Goal: Communication & Community: Answer question/provide support

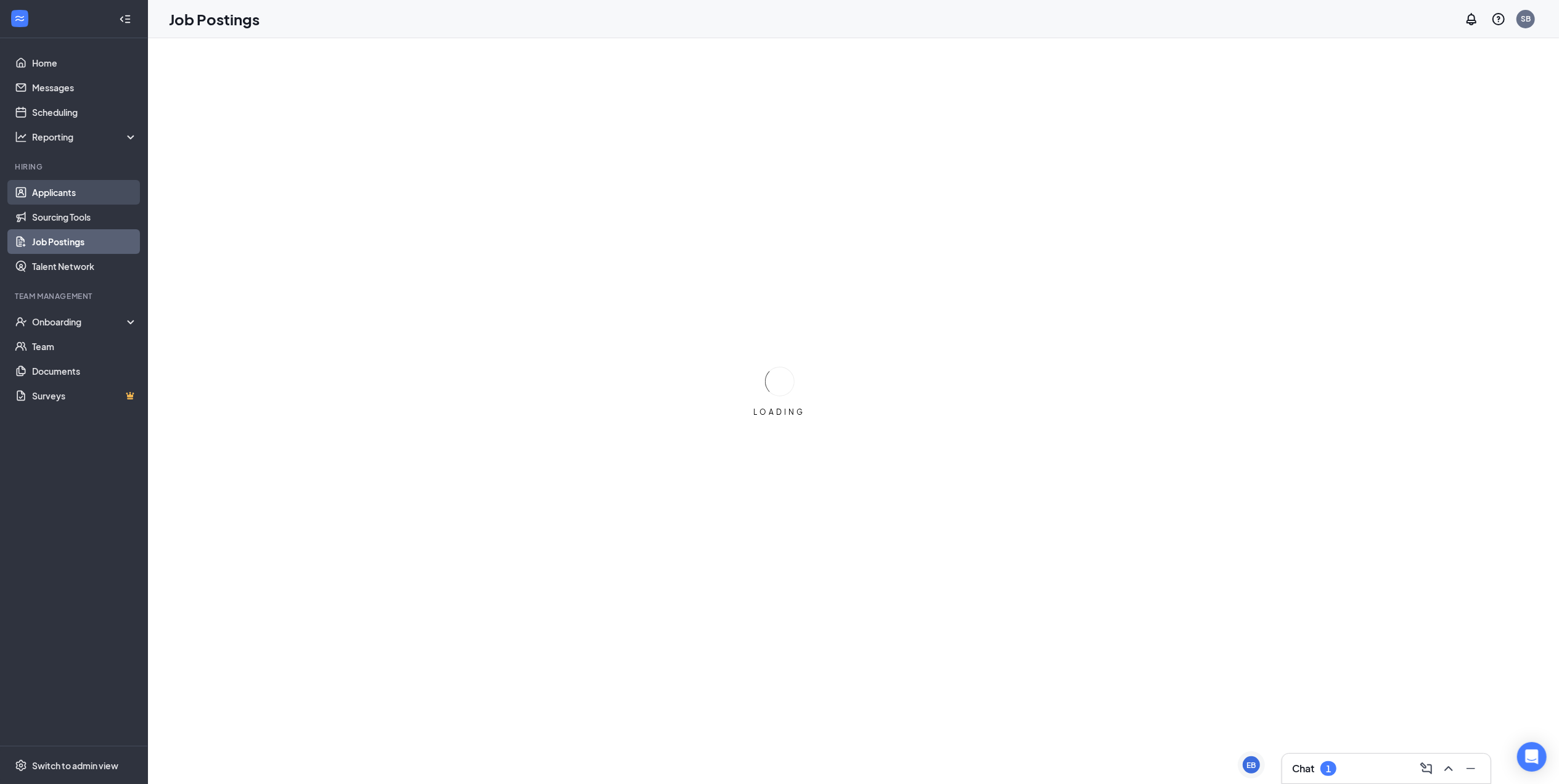
click at [100, 192] on link "Applicants" at bounding box center [85, 192] width 106 height 24
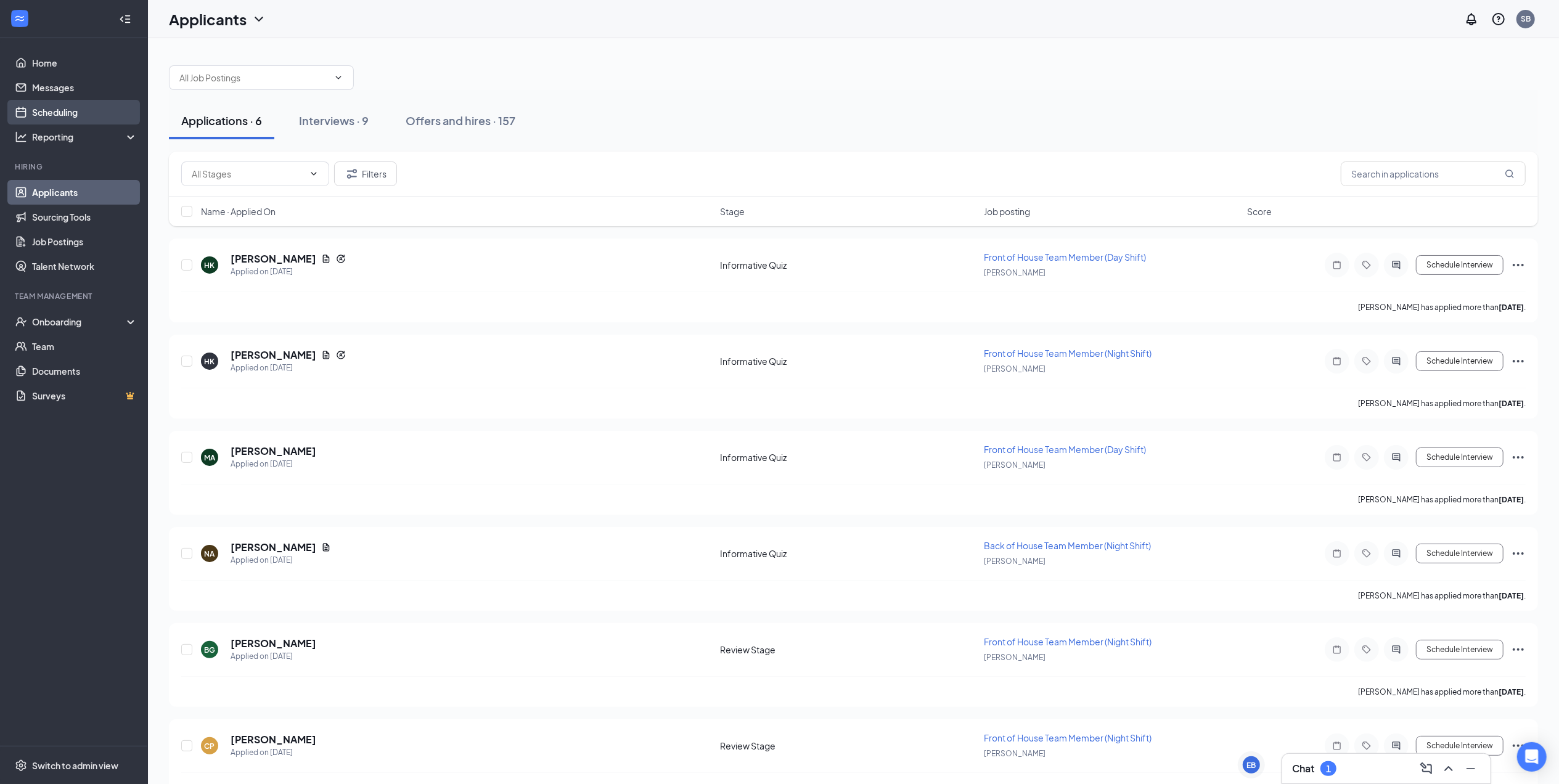
click at [78, 102] on link "Scheduling" at bounding box center [85, 112] width 106 height 24
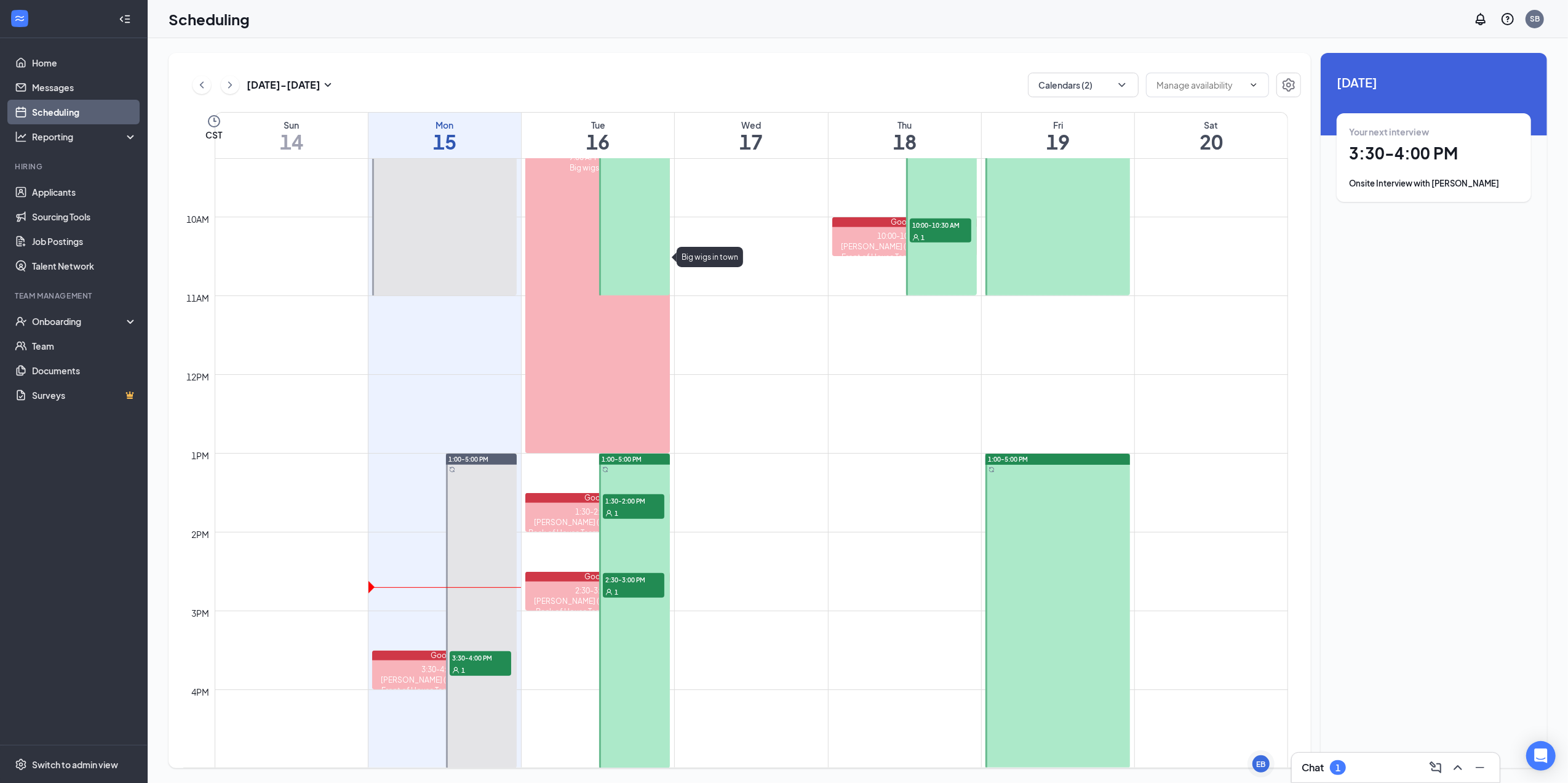
scroll to position [768, 0]
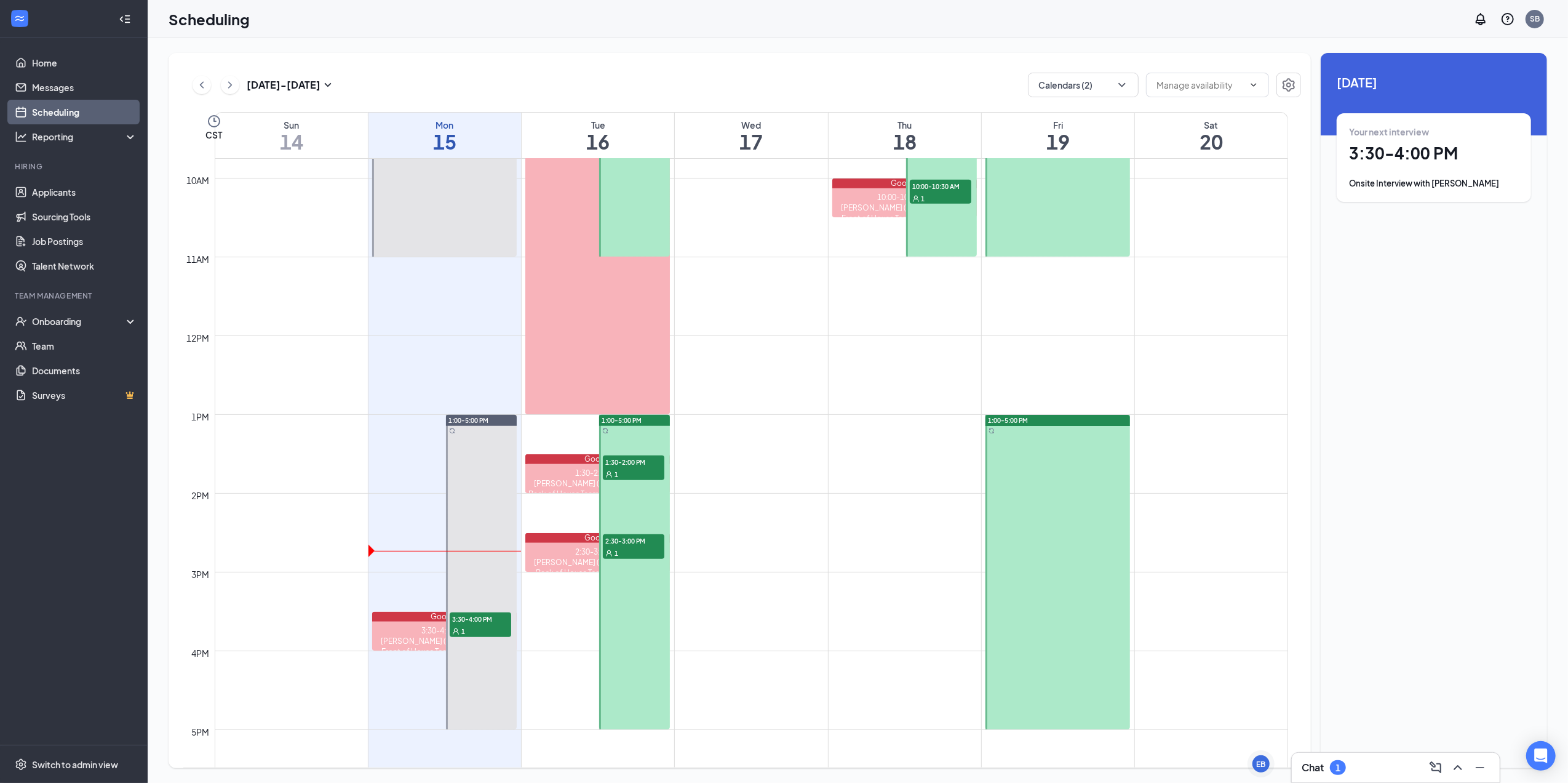
click at [1353, 767] on div "Chat 1" at bounding box center [1395, 768] width 188 height 20
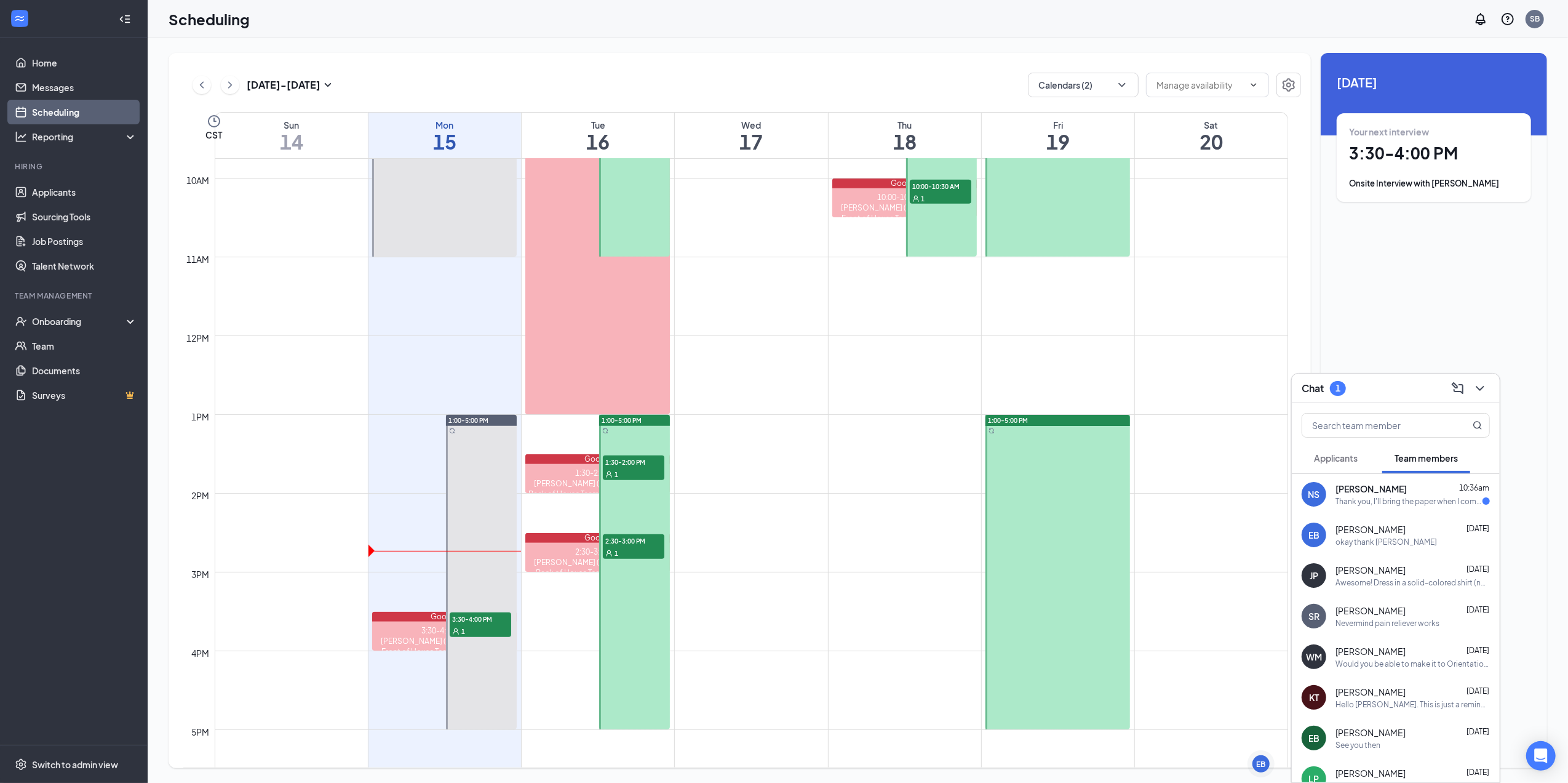
click at [1393, 498] on div "Thank you, I'll bring the paper when I come in [DATE], I don't want to bring it…" at bounding box center [1409, 501] width 147 height 10
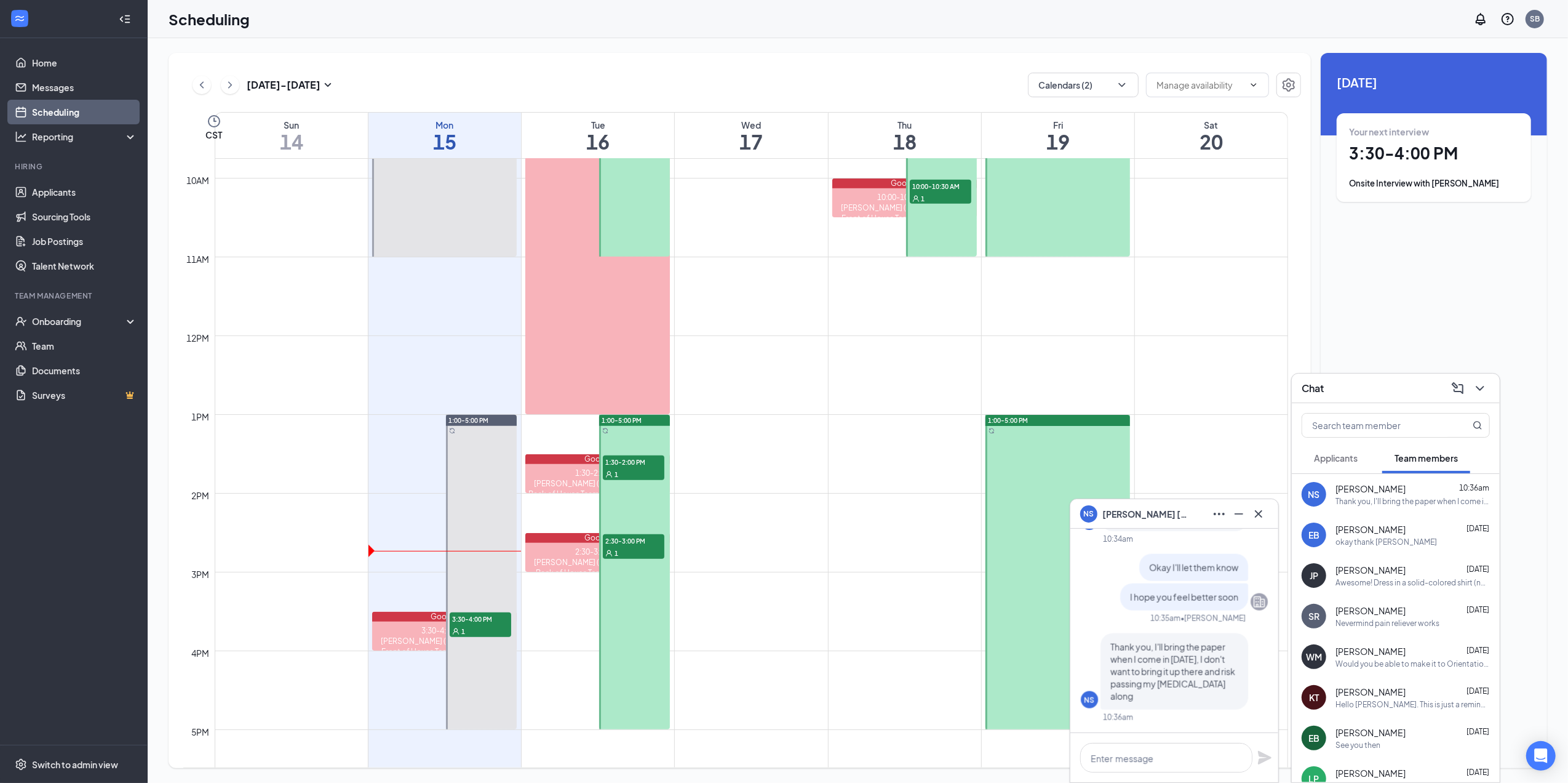
click at [1177, 512] on div "NS [PERSON_NAME]" at bounding box center [1174, 514] width 188 height 20
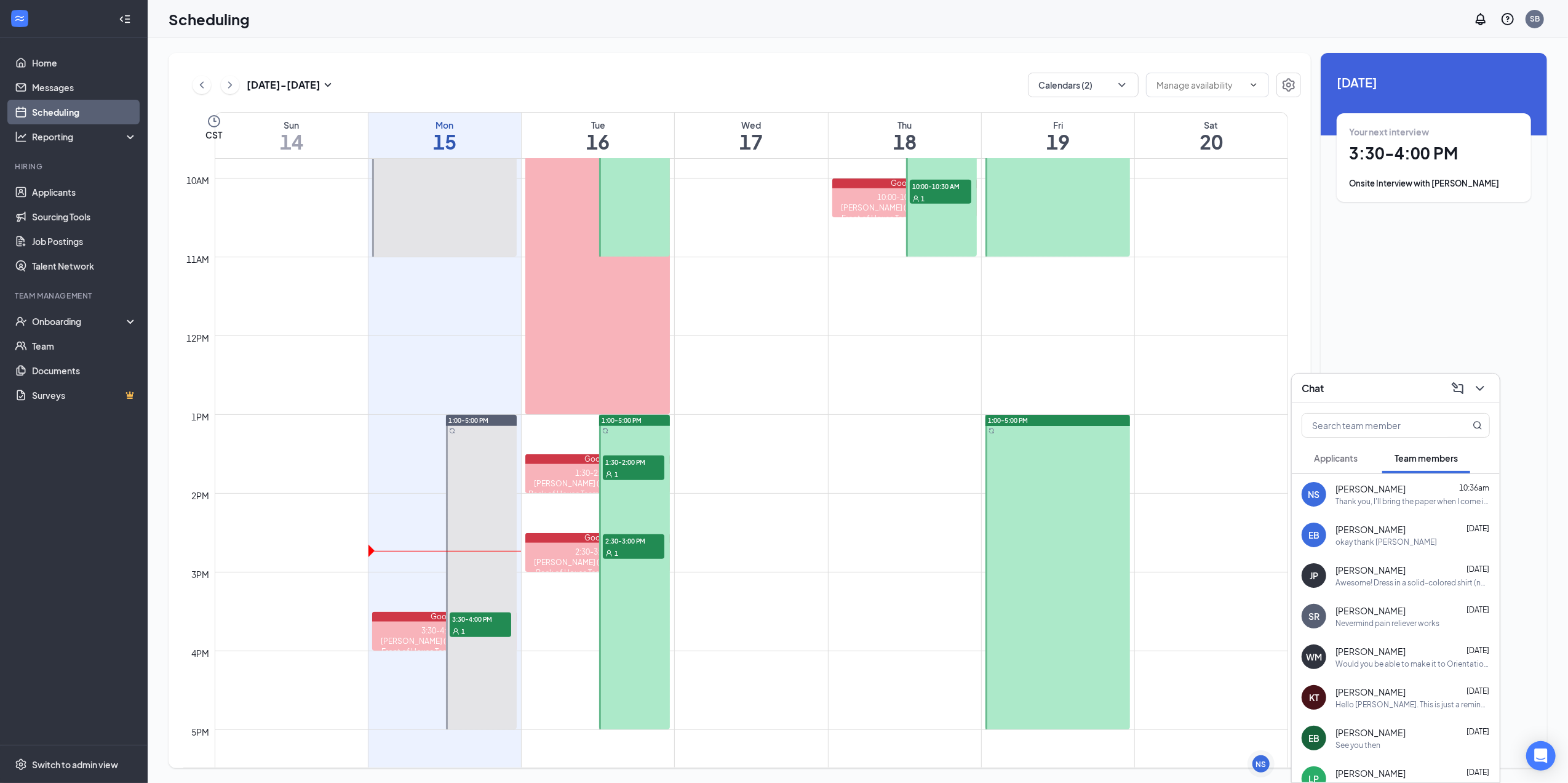
click at [1390, 490] on span "[PERSON_NAME]" at bounding box center [1370, 489] width 70 height 13
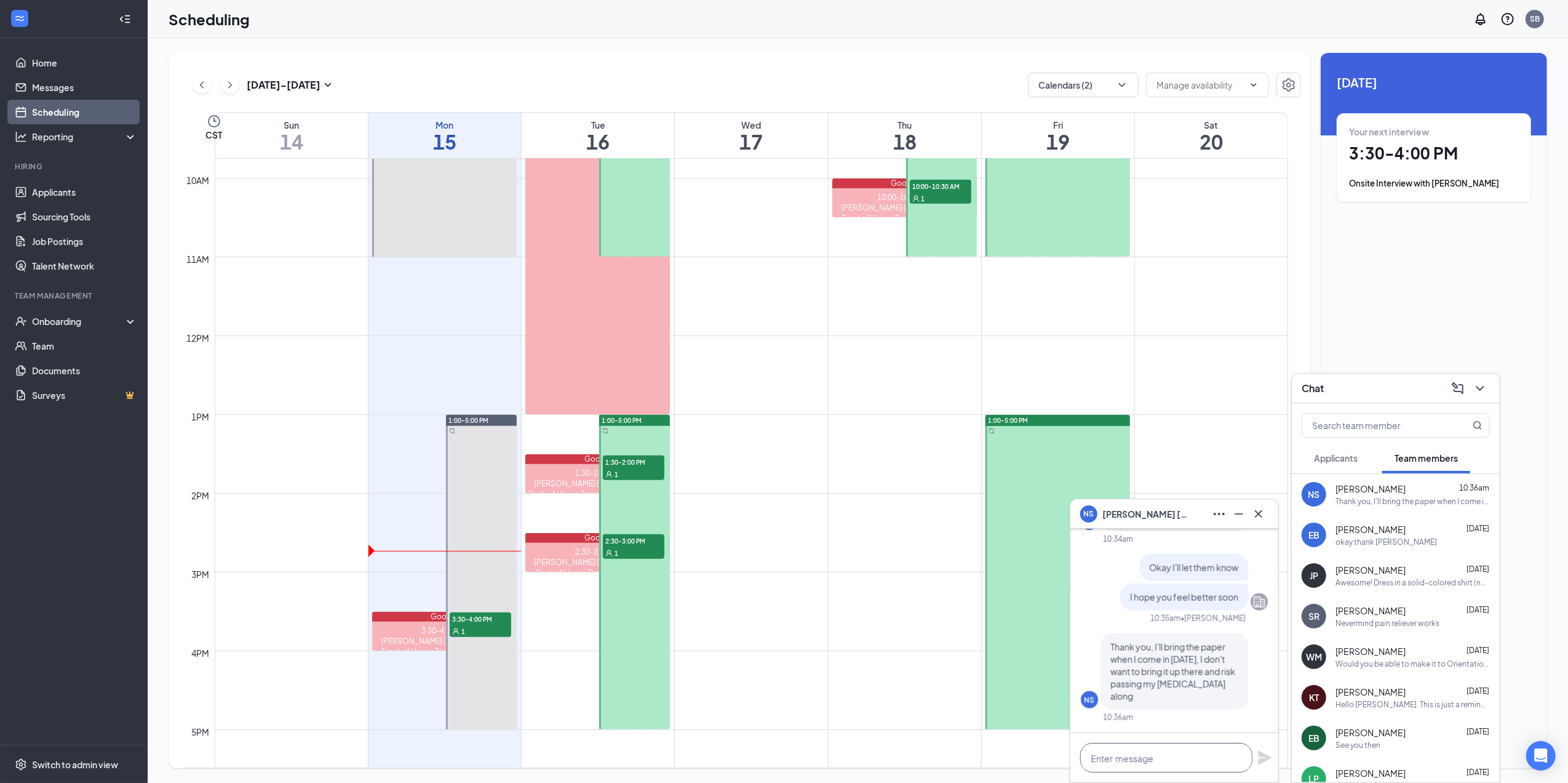
click at [1177, 759] on textarea at bounding box center [1166, 757] width 172 height 29
type textarea "Okay that's fine"
click at [1265, 753] on icon "Plane" at bounding box center [1264, 757] width 15 height 15
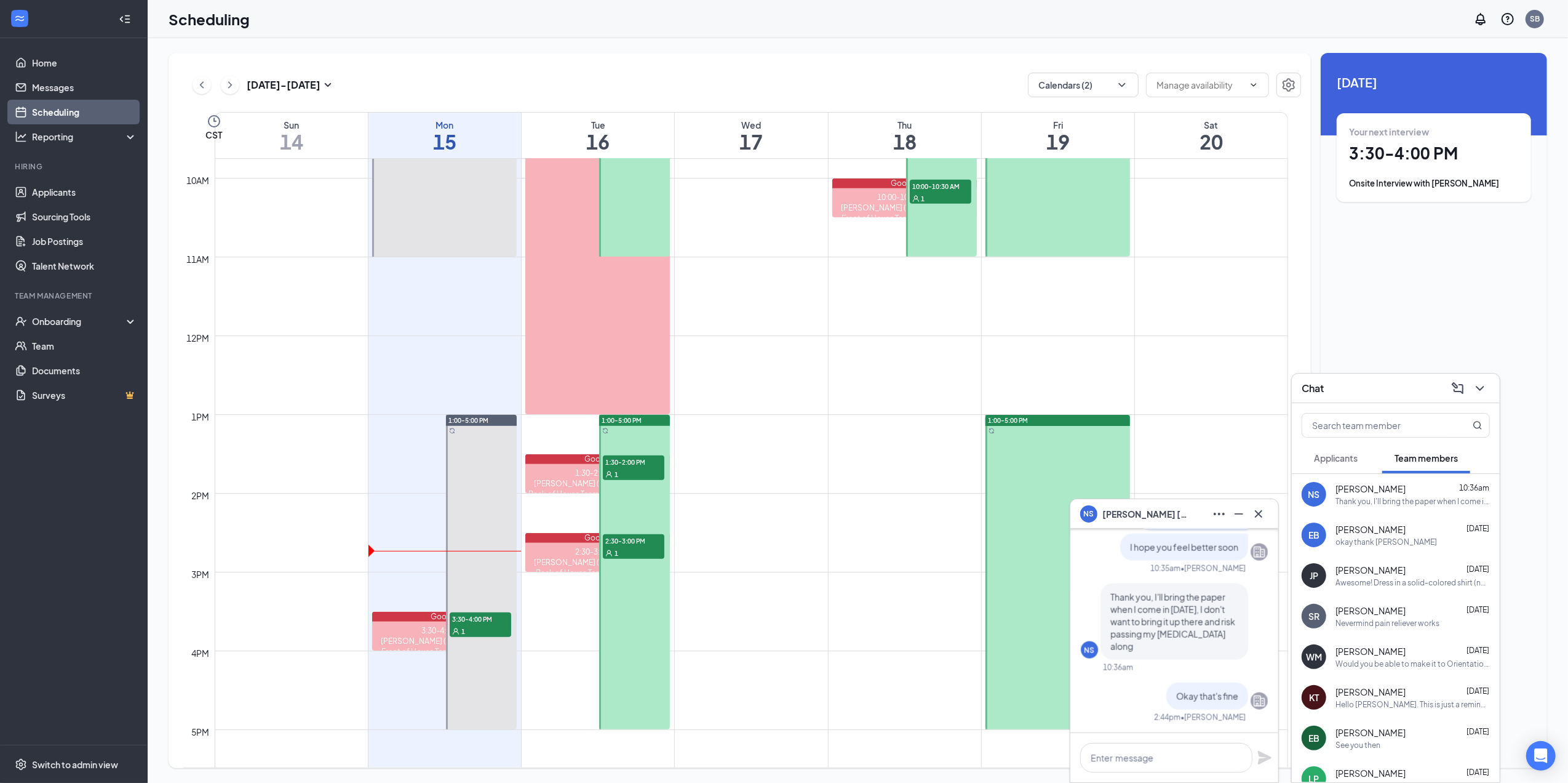
click at [1128, 502] on div "NS [PERSON_NAME]" at bounding box center [1175, 514] width 208 height 29
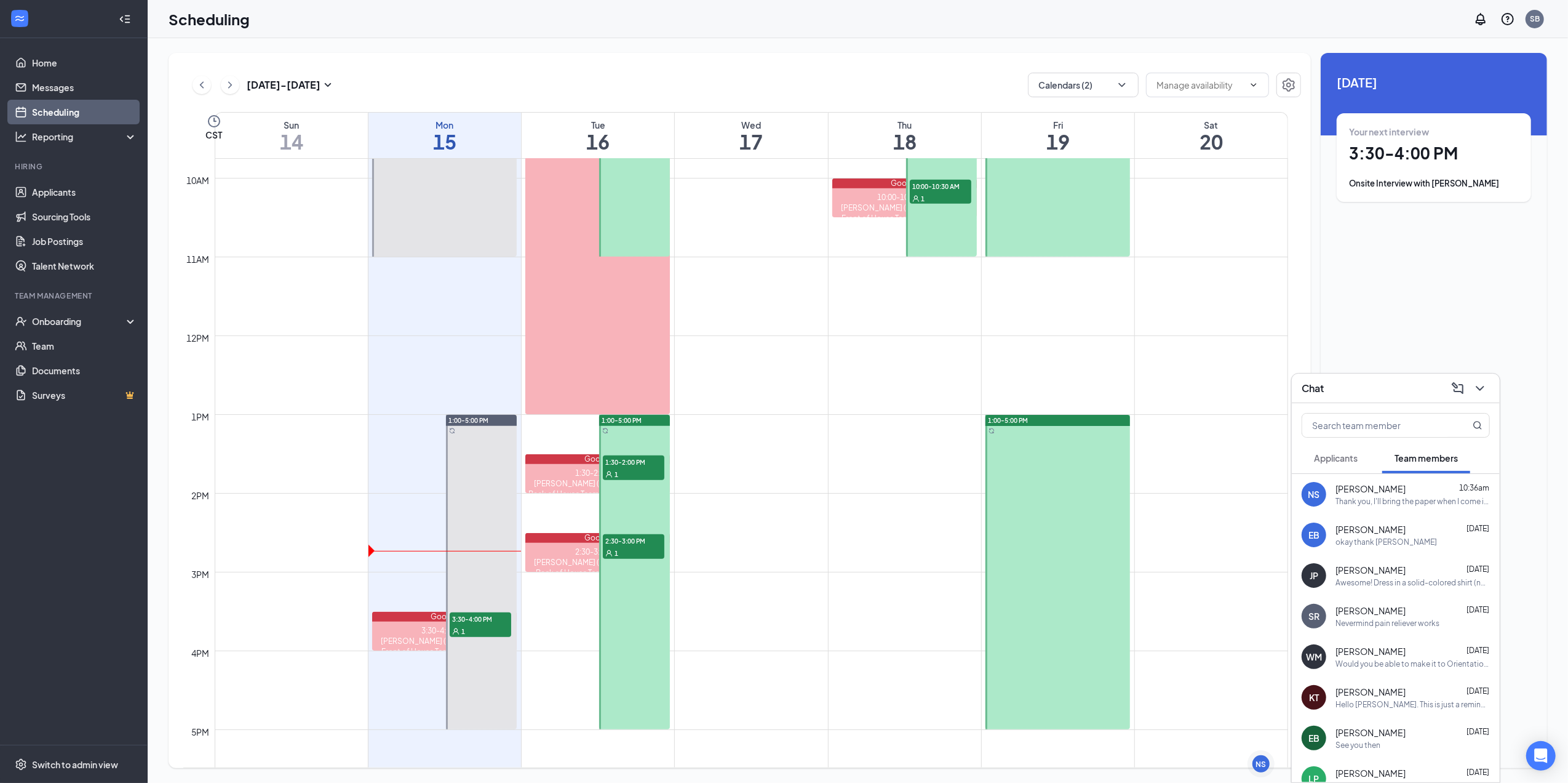
click at [1371, 392] on div "Chat" at bounding box center [1395, 387] width 188 height 19
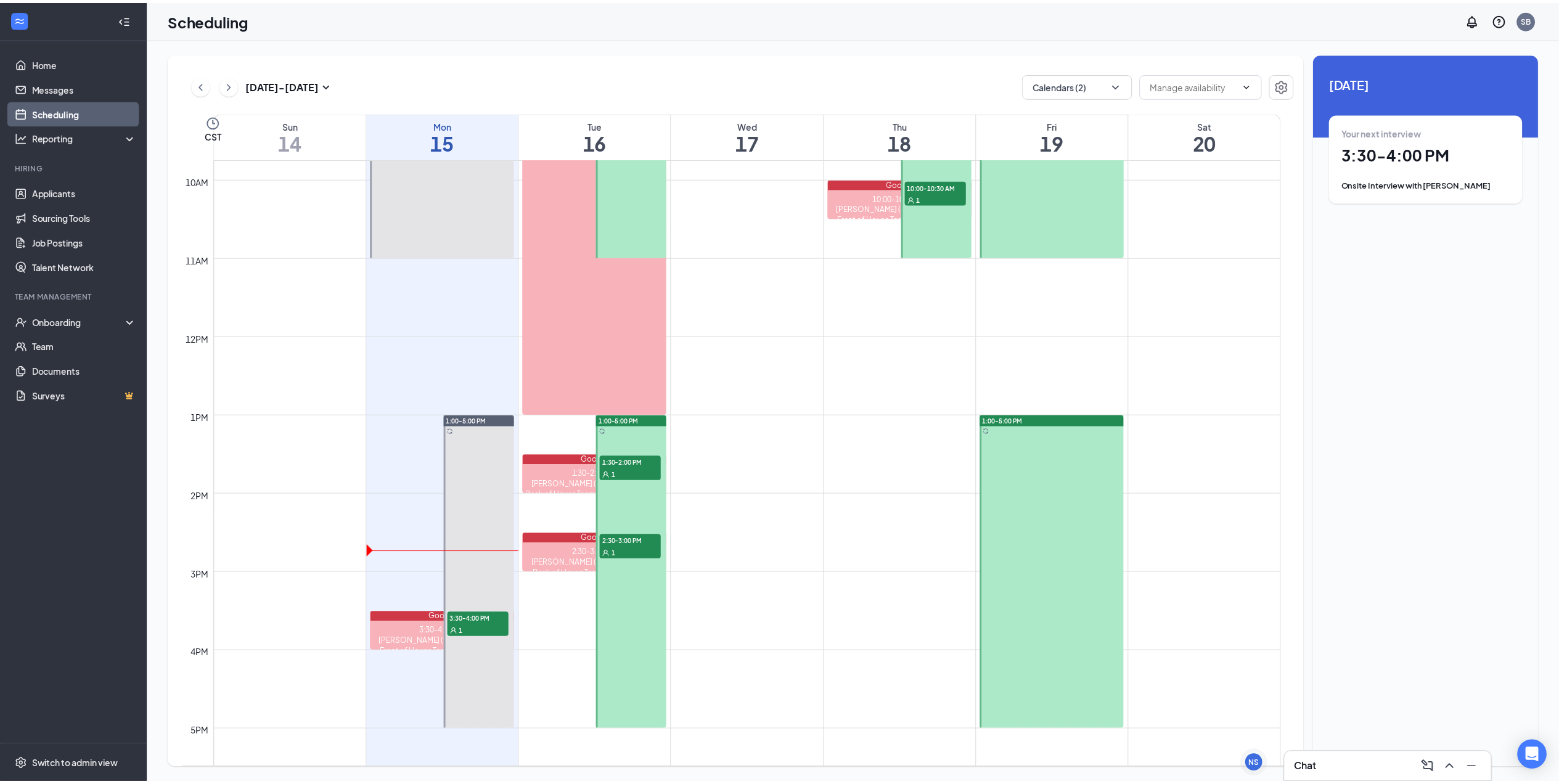
scroll to position [852, 0]
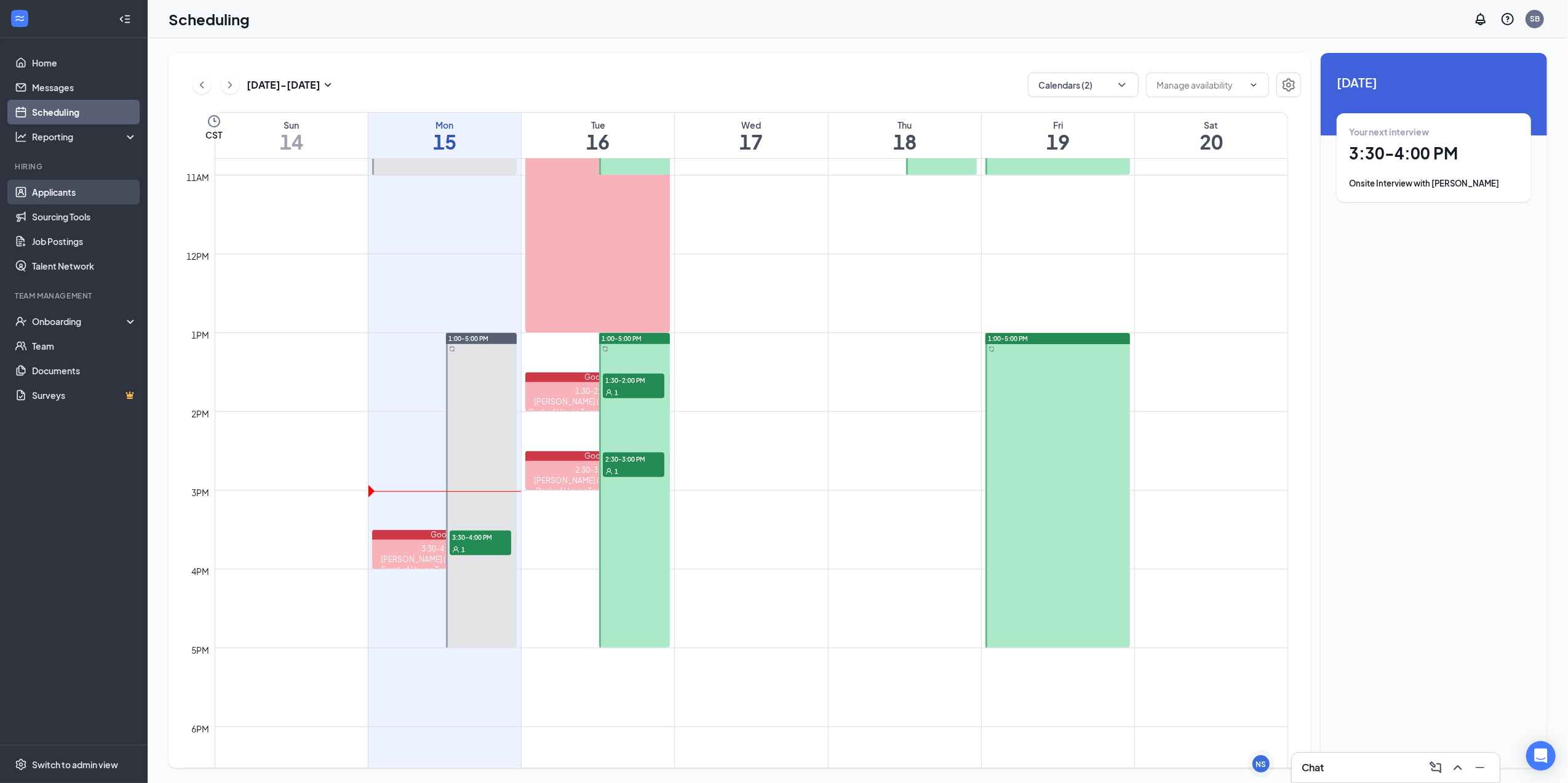
click at [74, 195] on link "Applicants" at bounding box center [85, 192] width 106 height 24
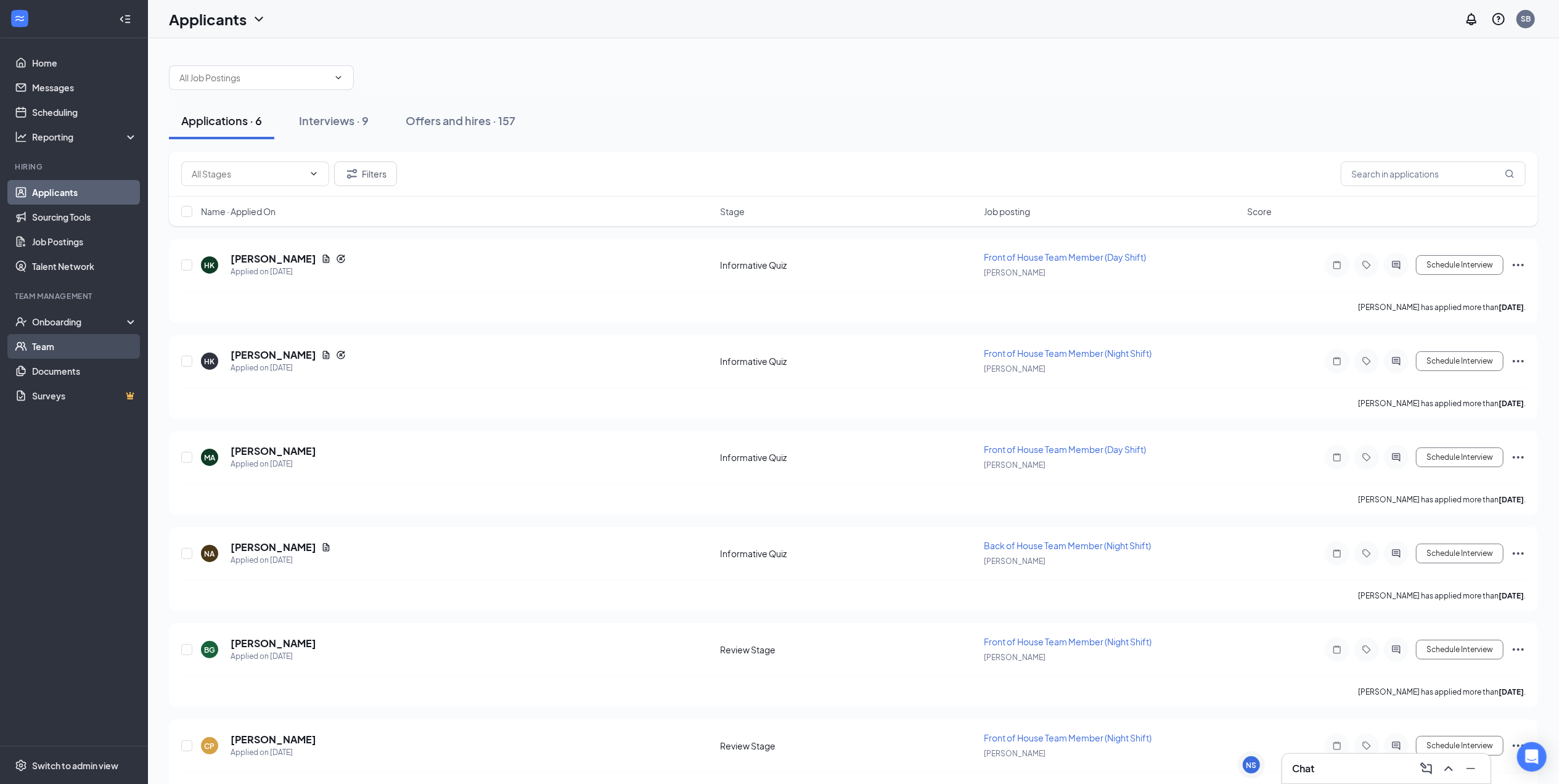
click at [79, 353] on link "Team" at bounding box center [85, 346] width 106 height 24
